Goal: Transaction & Acquisition: Obtain resource

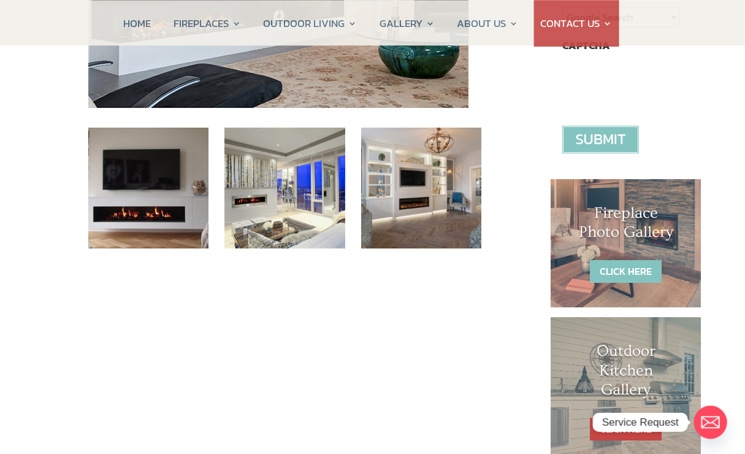
scroll to position [453, 3]
click at [623, 260] on link "CLICK HERE" at bounding box center [625, 271] width 72 height 23
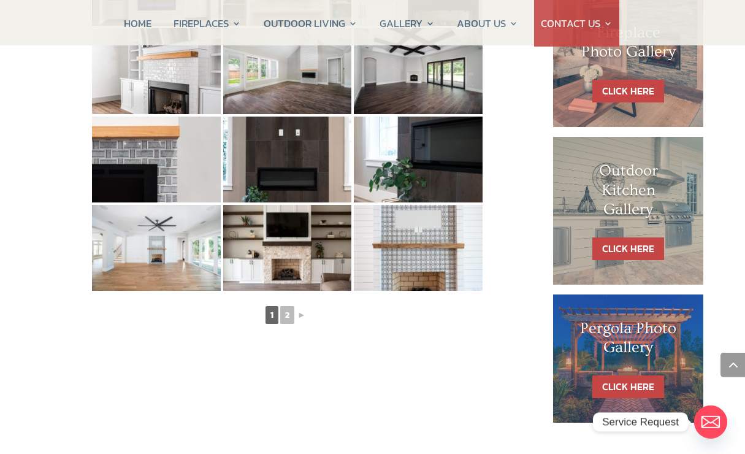
scroll to position [634, 0]
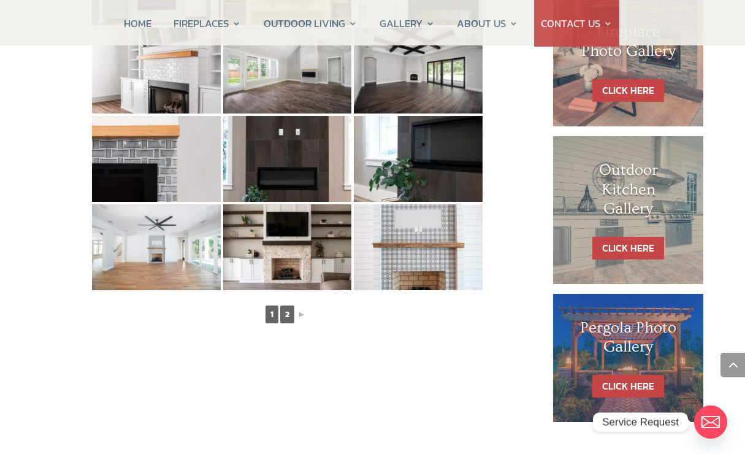
click at [283, 313] on link "2" at bounding box center [287, 314] width 14 height 18
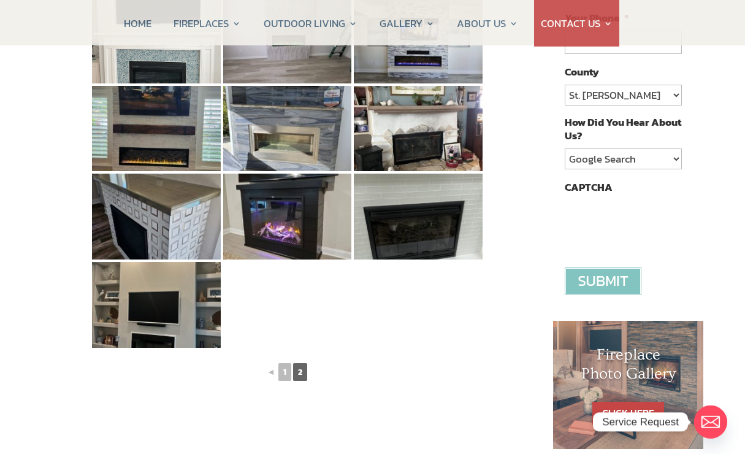
scroll to position [312, 0]
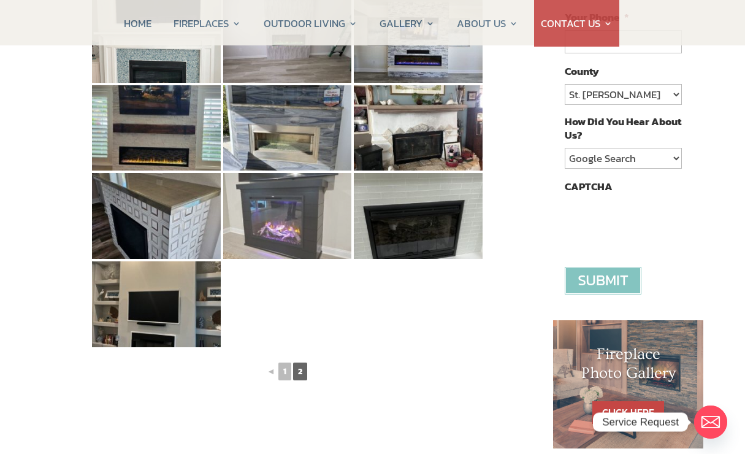
click at [261, 217] on img at bounding box center [287, 216] width 129 height 86
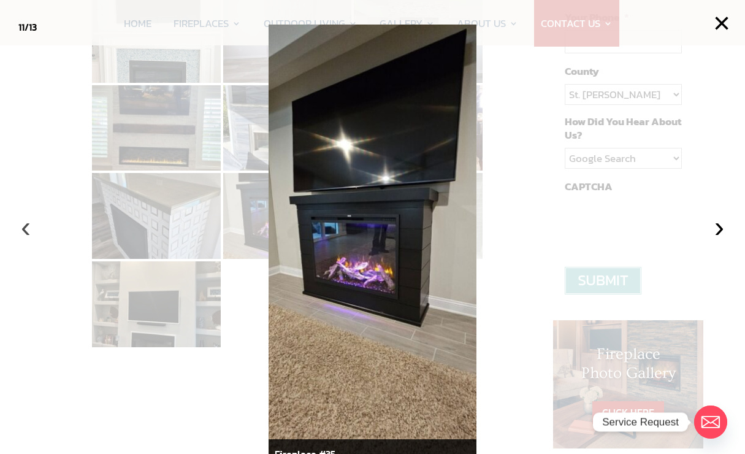
click at [23, 240] on button "‹" at bounding box center [25, 226] width 27 height 27
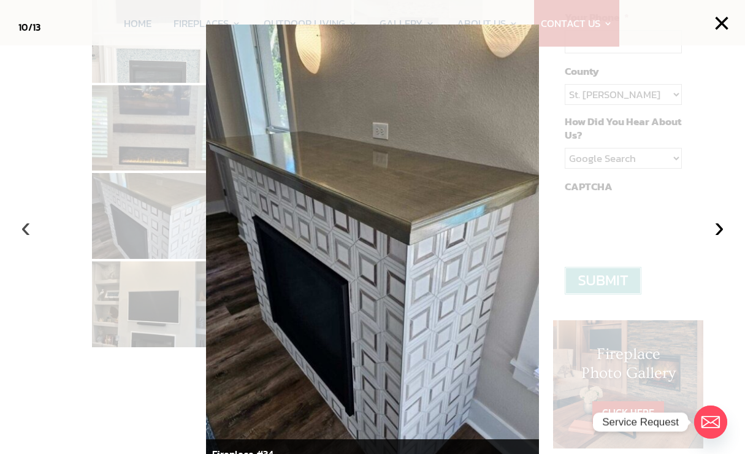
click at [22, 240] on button "‹" at bounding box center [25, 226] width 27 height 27
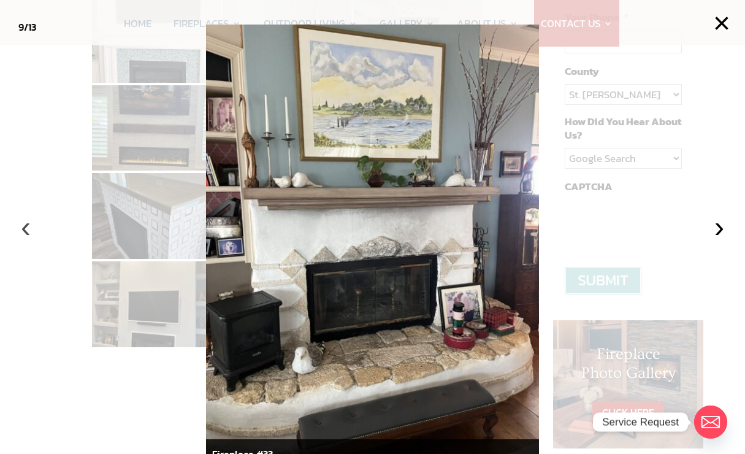
click at [25, 240] on button "‹" at bounding box center [25, 226] width 27 height 27
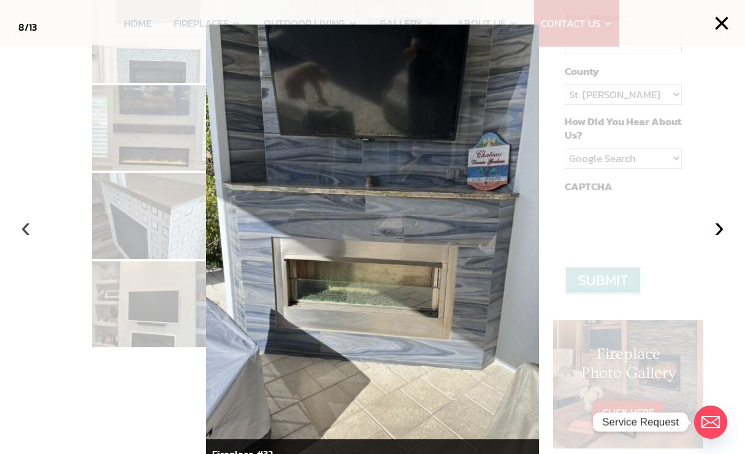
click at [23, 240] on button "‹" at bounding box center [25, 226] width 27 height 27
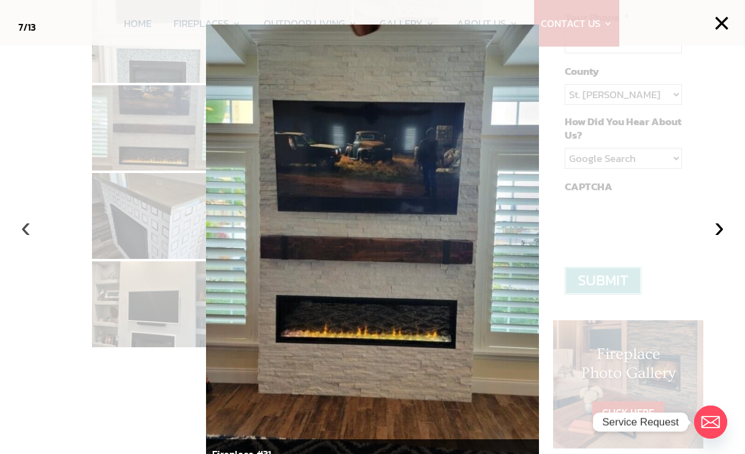
click at [22, 240] on button "‹" at bounding box center [25, 226] width 27 height 27
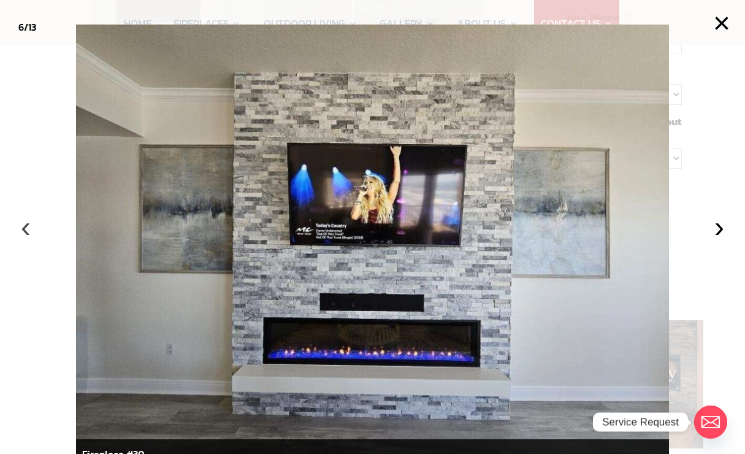
click at [27, 240] on button "‹" at bounding box center [25, 226] width 27 height 27
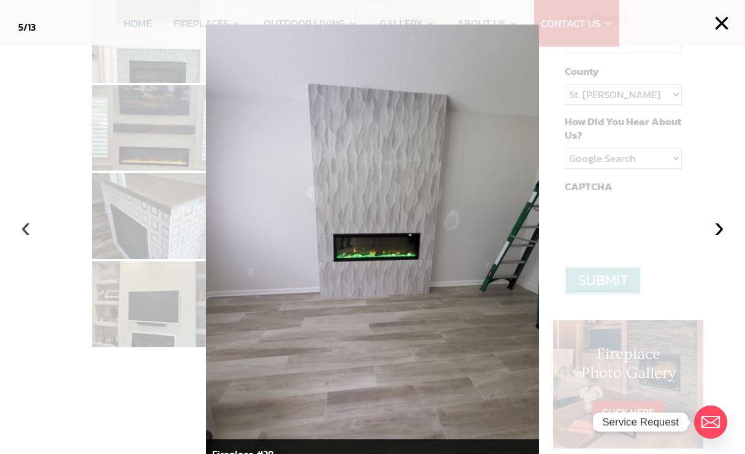
click at [23, 240] on button "‹" at bounding box center [25, 226] width 27 height 27
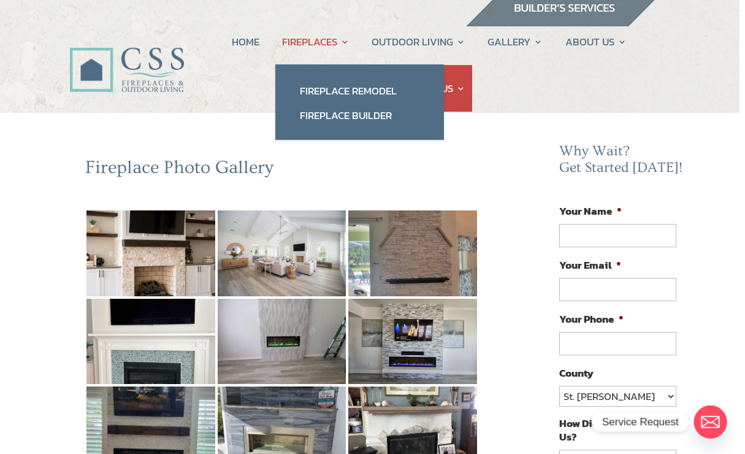
scroll to position [11, 6]
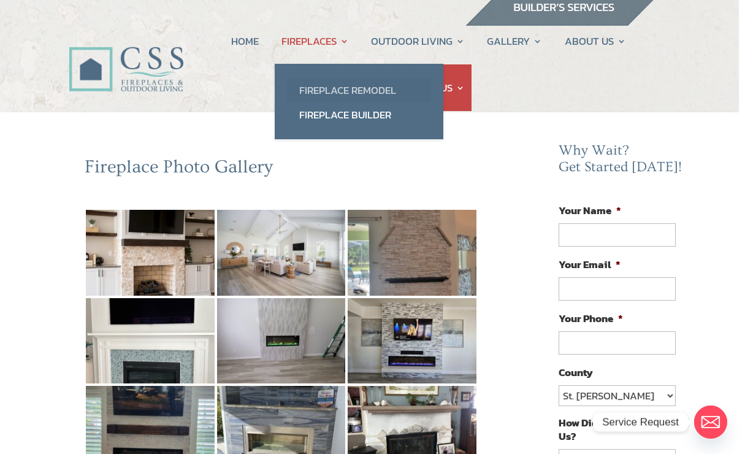
click at [308, 93] on link "Fireplace Remodel" at bounding box center [359, 90] width 144 height 25
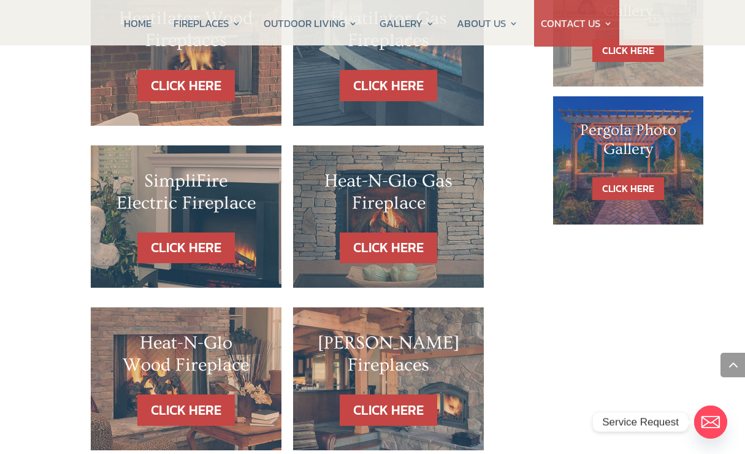
scroll to position [832, 0]
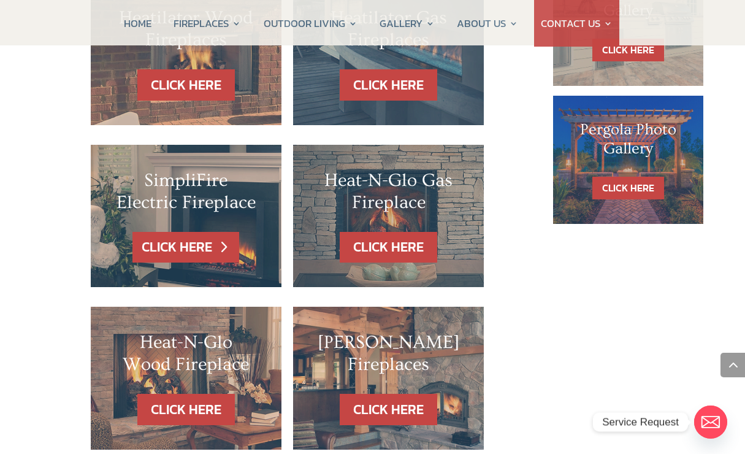
click at [177, 232] on link "CLICK HERE" at bounding box center [185, 247] width 107 height 31
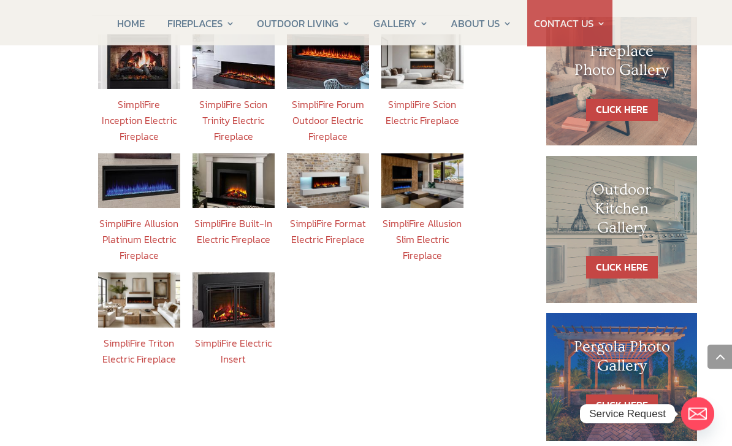
scroll to position [559, 0]
click at [220, 283] on img at bounding box center [233, 299] width 82 height 55
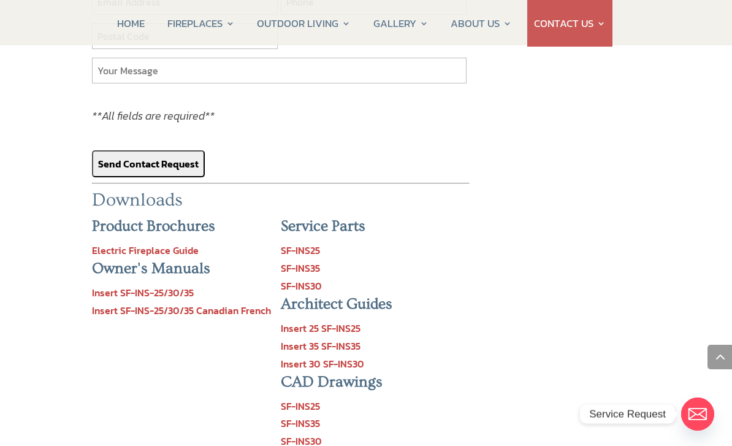
scroll to position [1173, 0]
click at [134, 218] on h3 "Product Brochures" at bounding box center [186, 230] width 189 height 25
click at [133, 243] on link "Electric Fireplace Guide" at bounding box center [145, 250] width 107 height 15
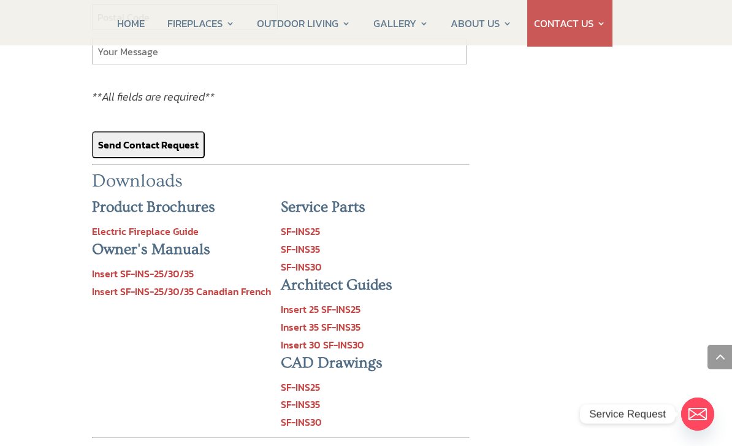
click at [138, 266] on link "Insert SF-INS-25/30/35" at bounding box center [143, 273] width 102 height 15
